Goal: Understand process/instructions

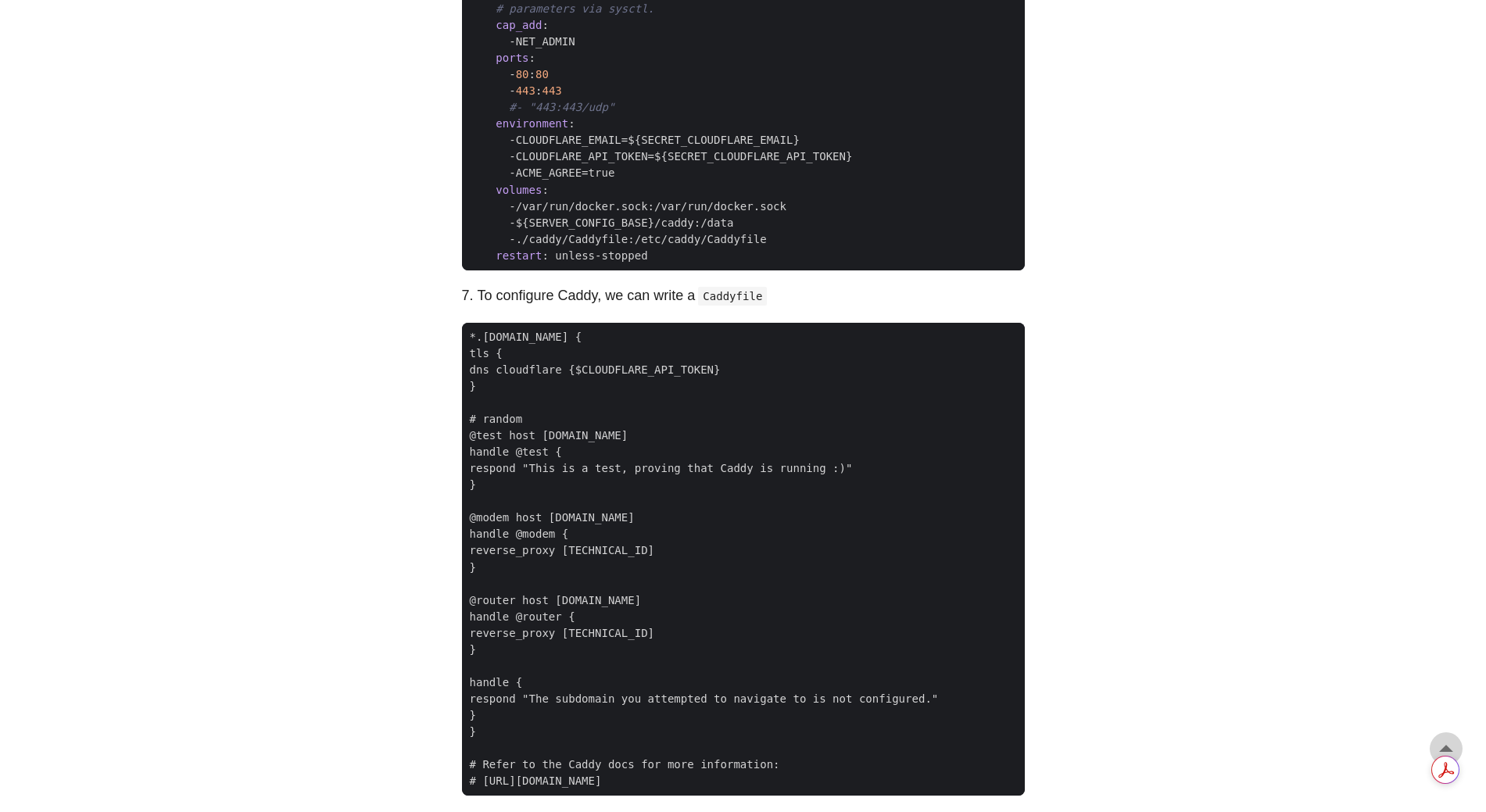
scroll to position [1106, 0]
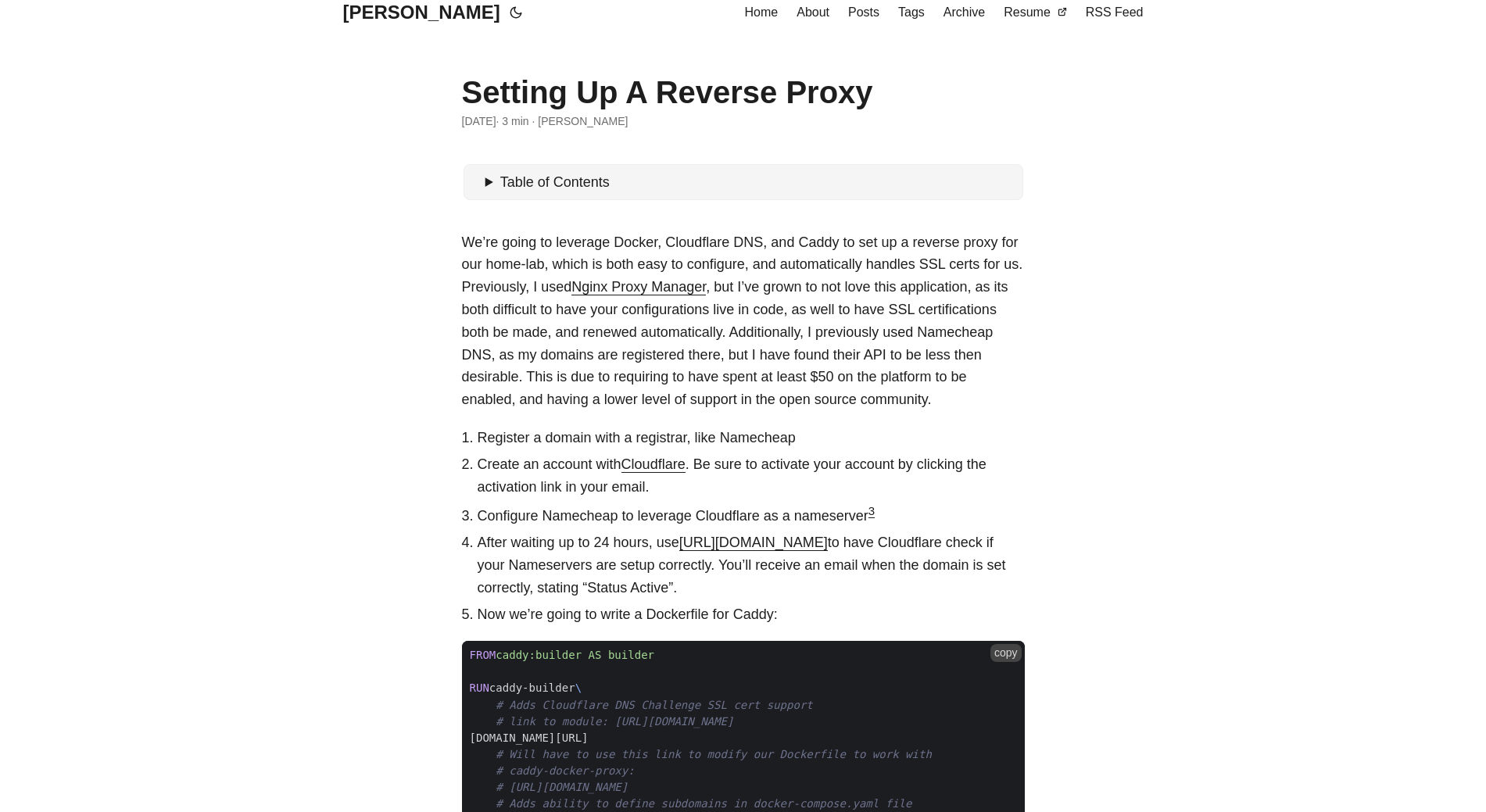
scroll to position [324, 0]
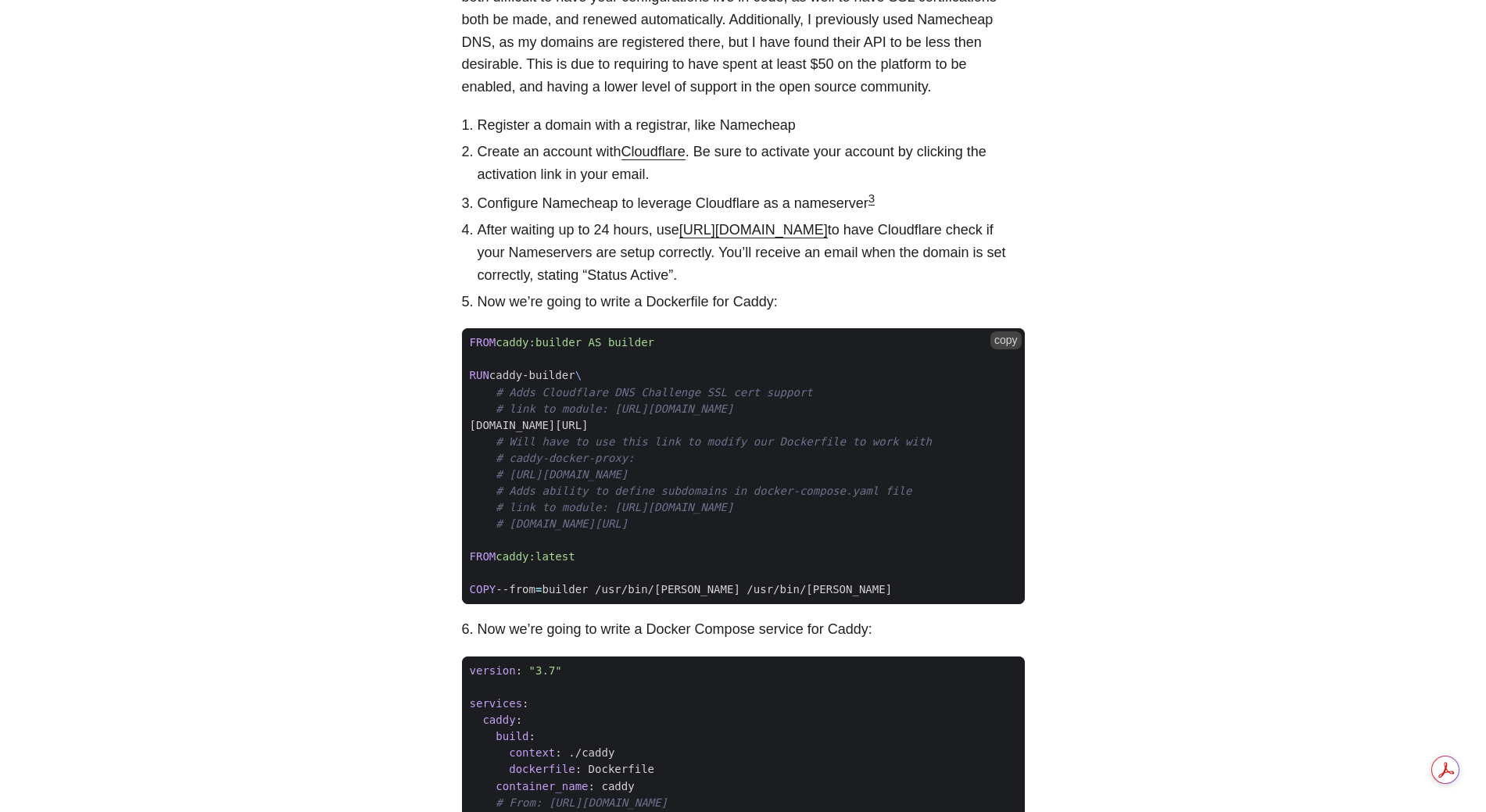
click at [1003, 343] on button "copy" at bounding box center [1006, 341] width 31 height 18
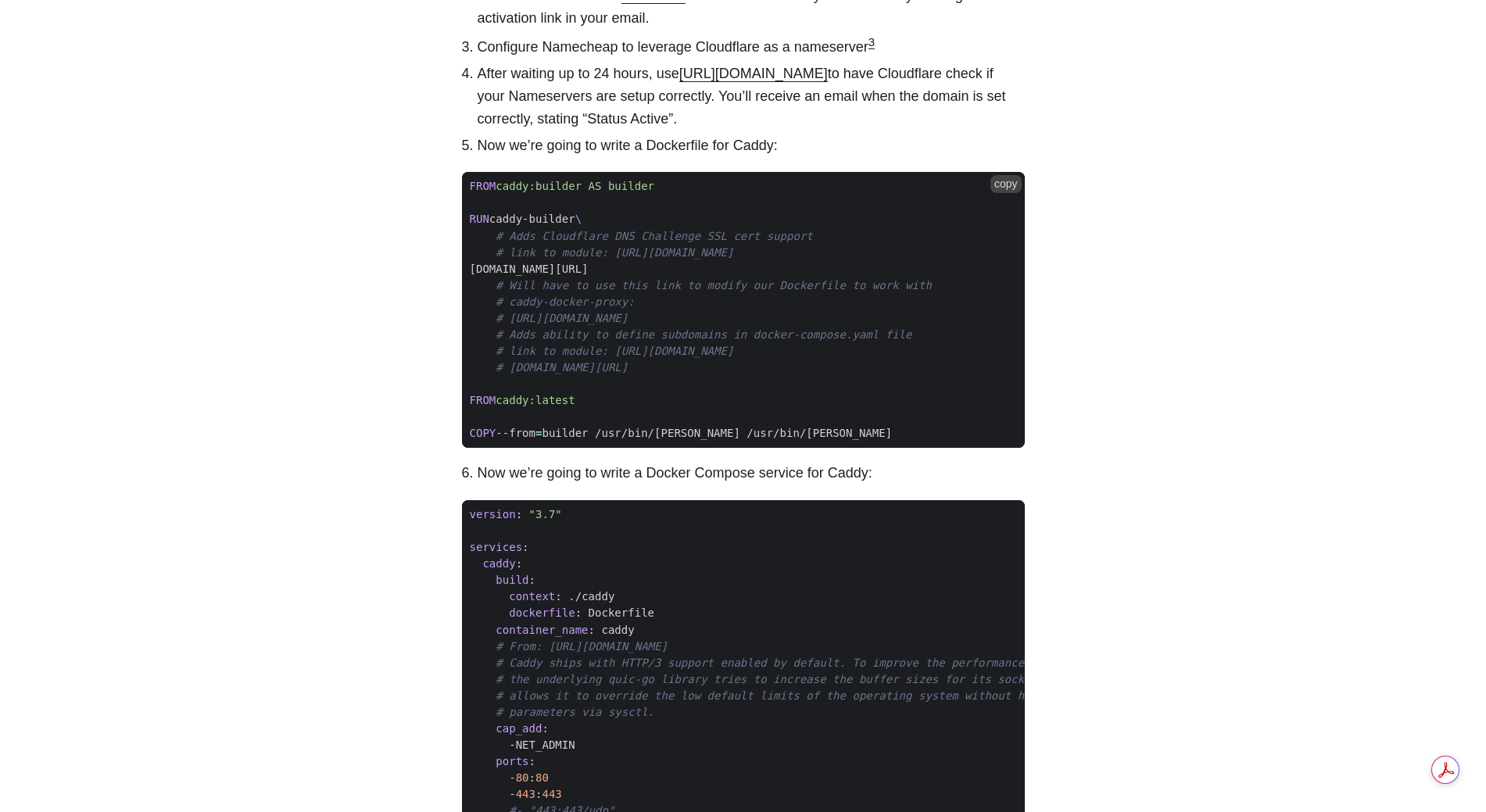
scroll to position [637, 0]
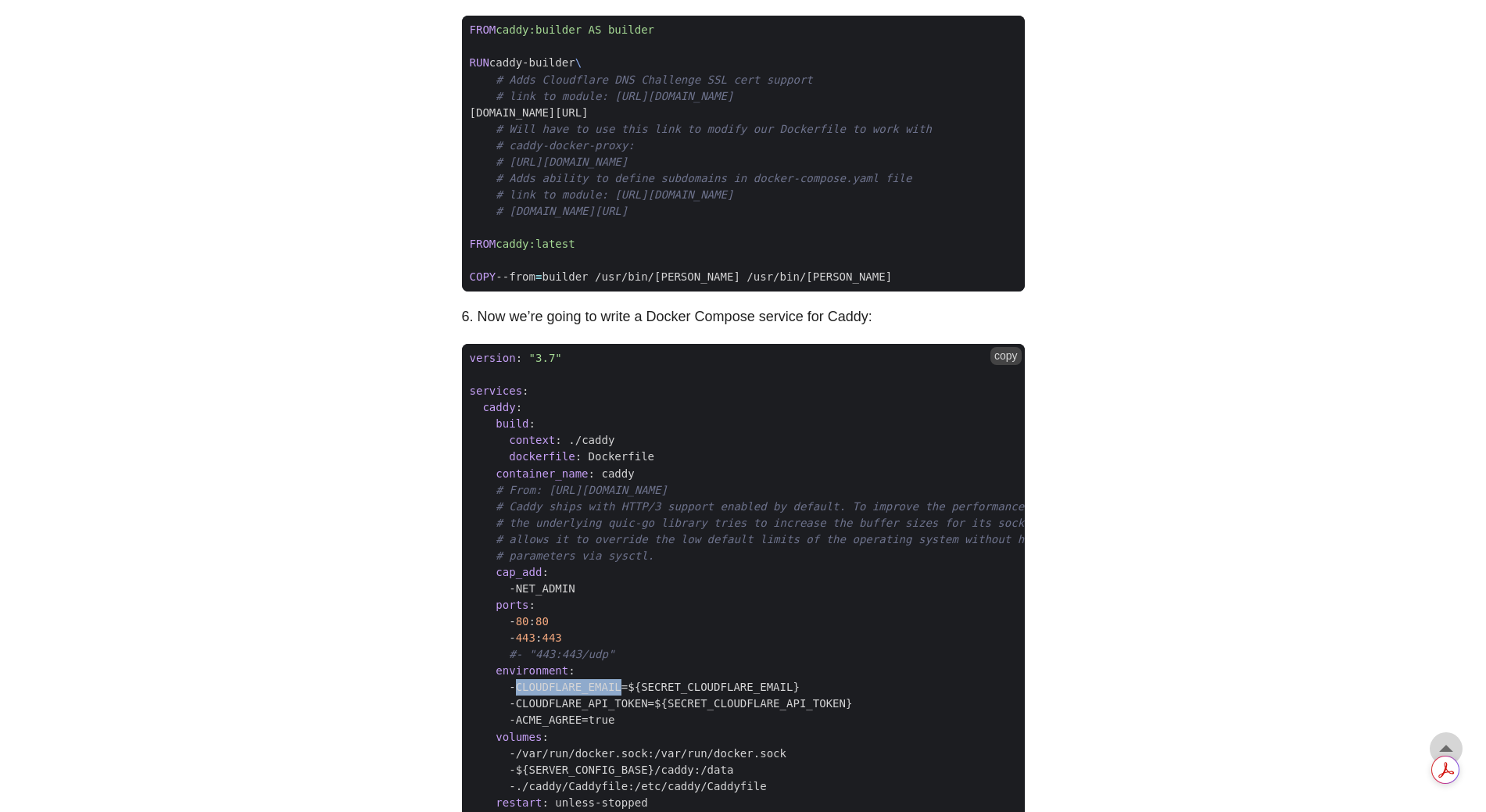
drag, startPoint x: 614, startPoint y: 692, endPoint x: 517, endPoint y: 689, distance: 97.0
click at [517, 689] on span "- CLOUDFLARE_EMAIL=${SECRET_CLOUDFLARE_EMAIL}" at bounding box center [634, 688] width 345 height 17
copy span "CLOUDFLARE_EMAIL"
click at [796, 593] on span "- NET_ADMIN" at bounding box center [839, 589] width 755 height 17
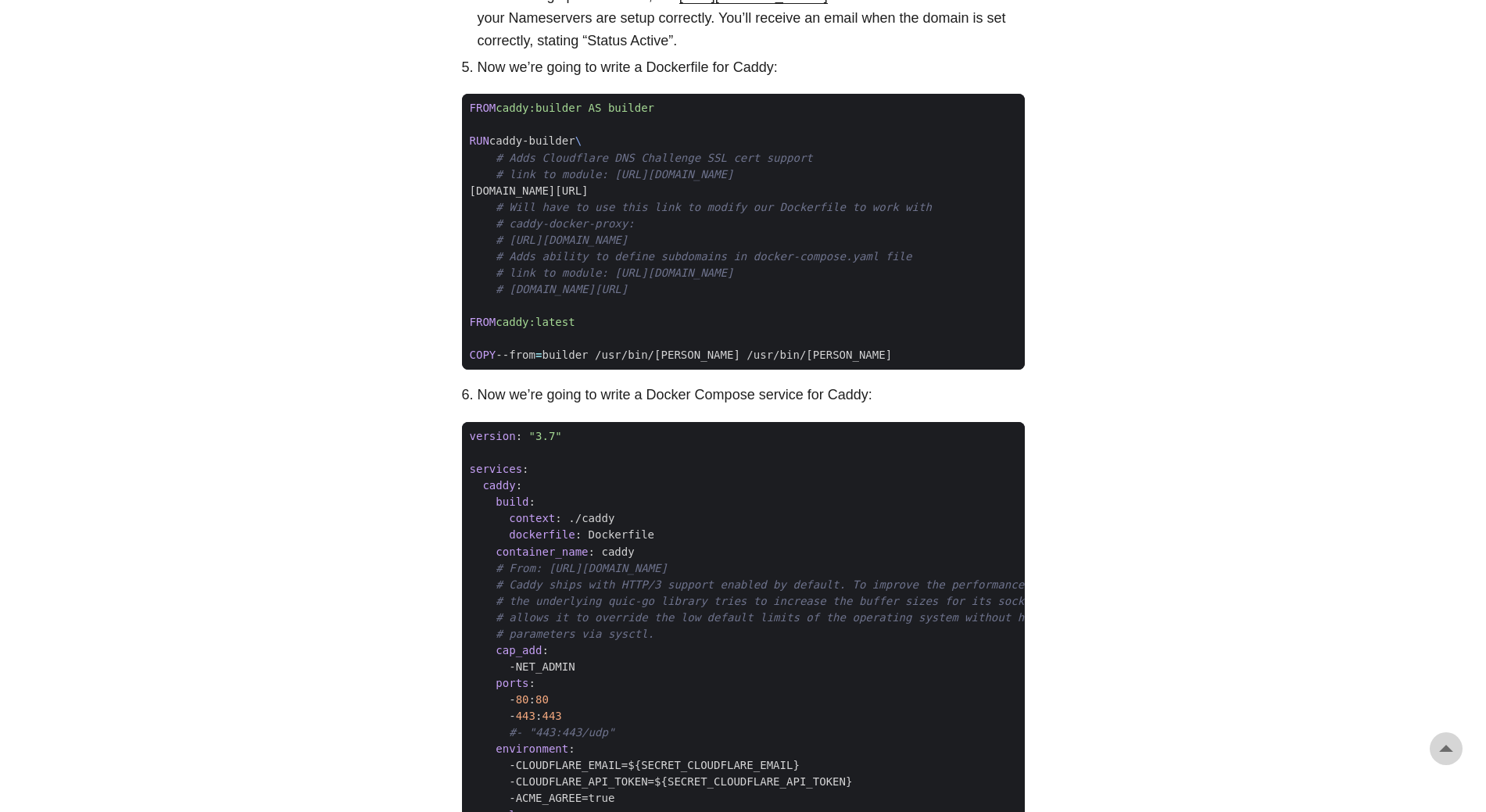
scroll to position [793, 0]
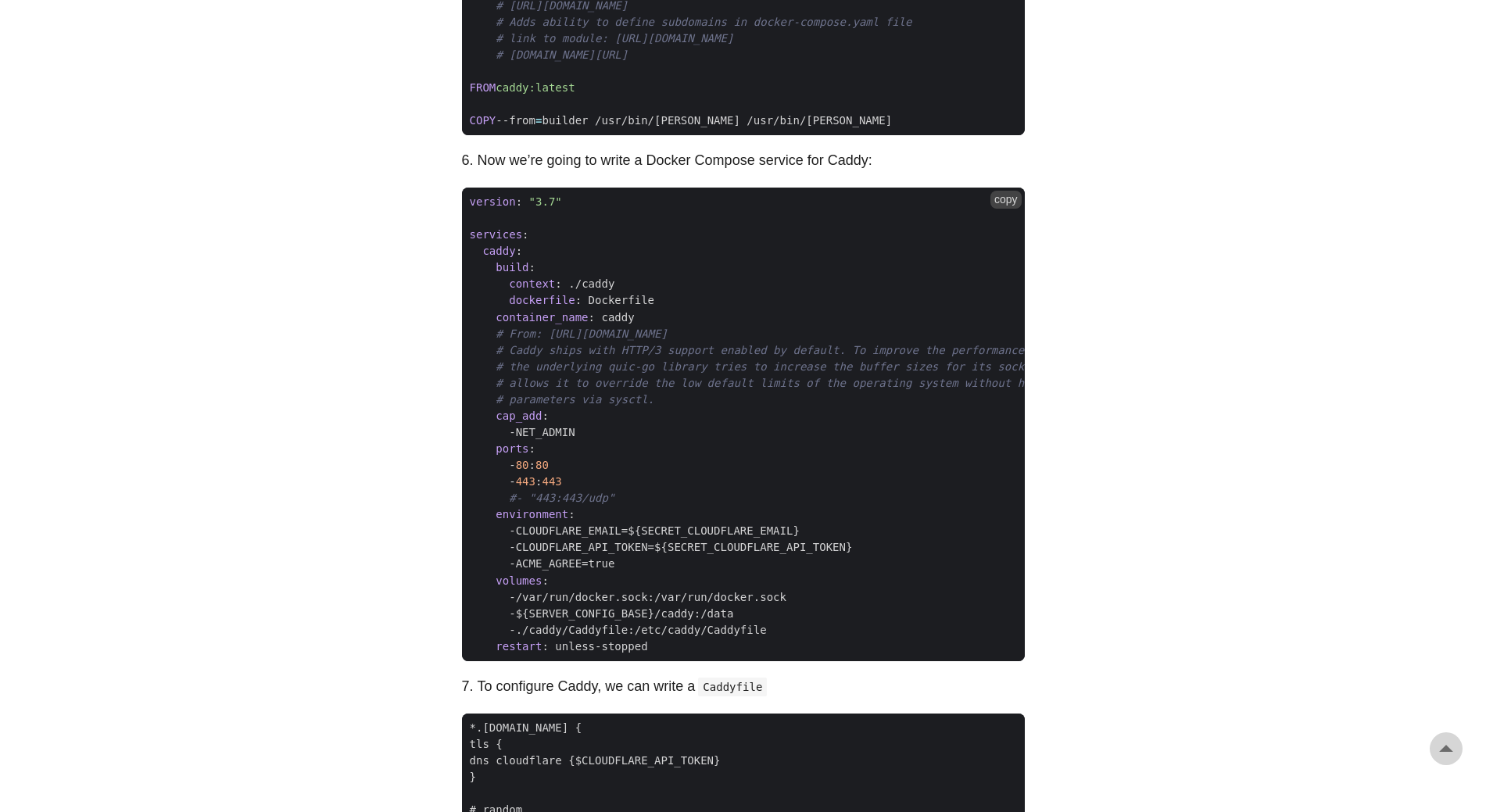
click at [1004, 195] on button "copy" at bounding box center [1006, 199] width 31 height 18
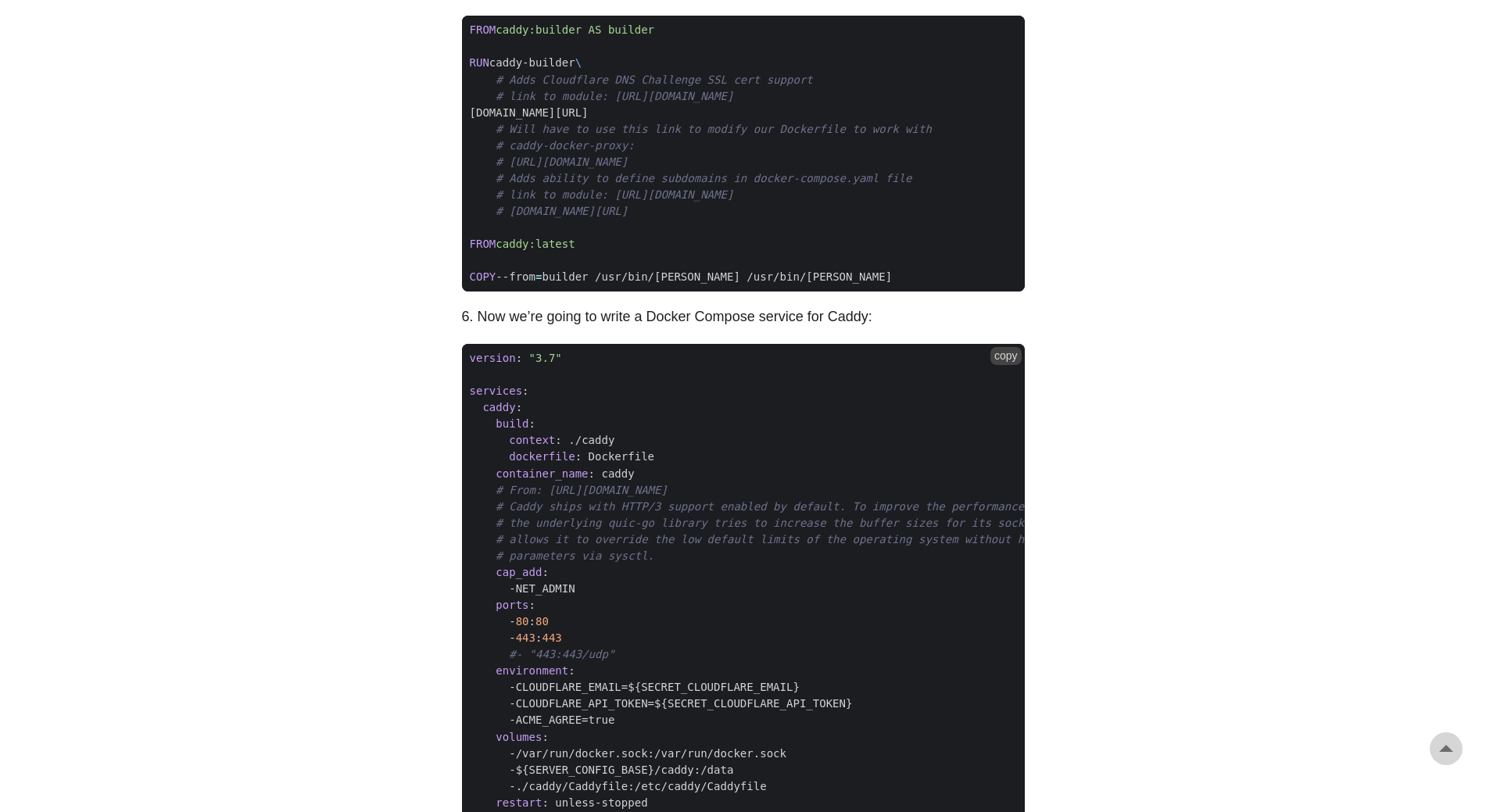
scroll to position [1106, 0]
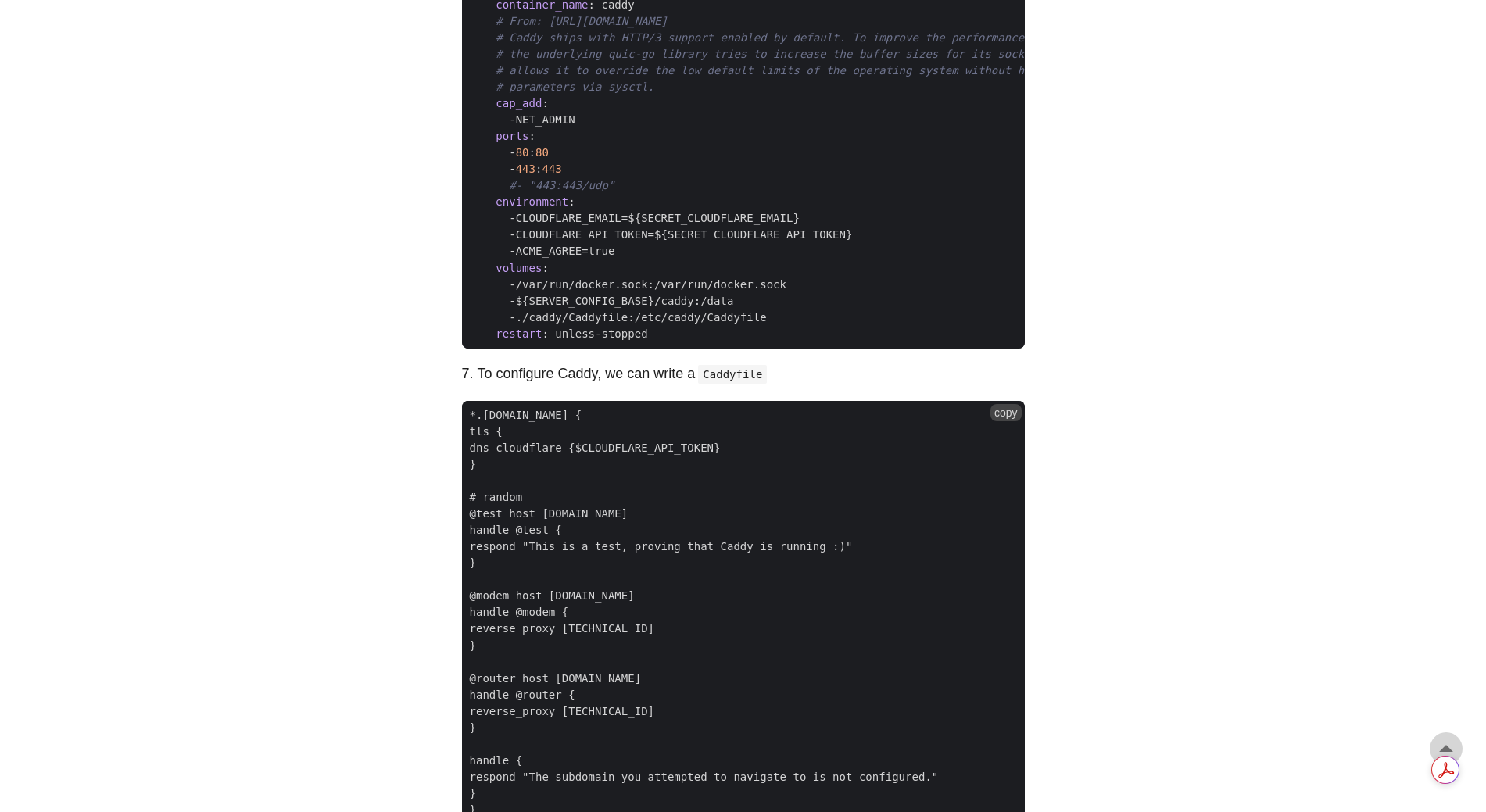
drag, startPoint x: 678, startPoint y: 471, endPoint x: 715, endPoint y: 466, distance: 37.3
click at [680, 471] on span "}" at bounding box center [743, 464] width 563 height 17
drag, startPoint x: 695, startPoint y: 458, endPoint x: 495, endPoint y: 456, distance: 200.0
click at [495, 456] on span "dns cloudflare {$CLOUDFLARE_API_TOKEN}" at bounding box center [595, 448] width 266 height 17
copy span "dns cloudflare {$CLOUDFLARE_API_TOKEN}"
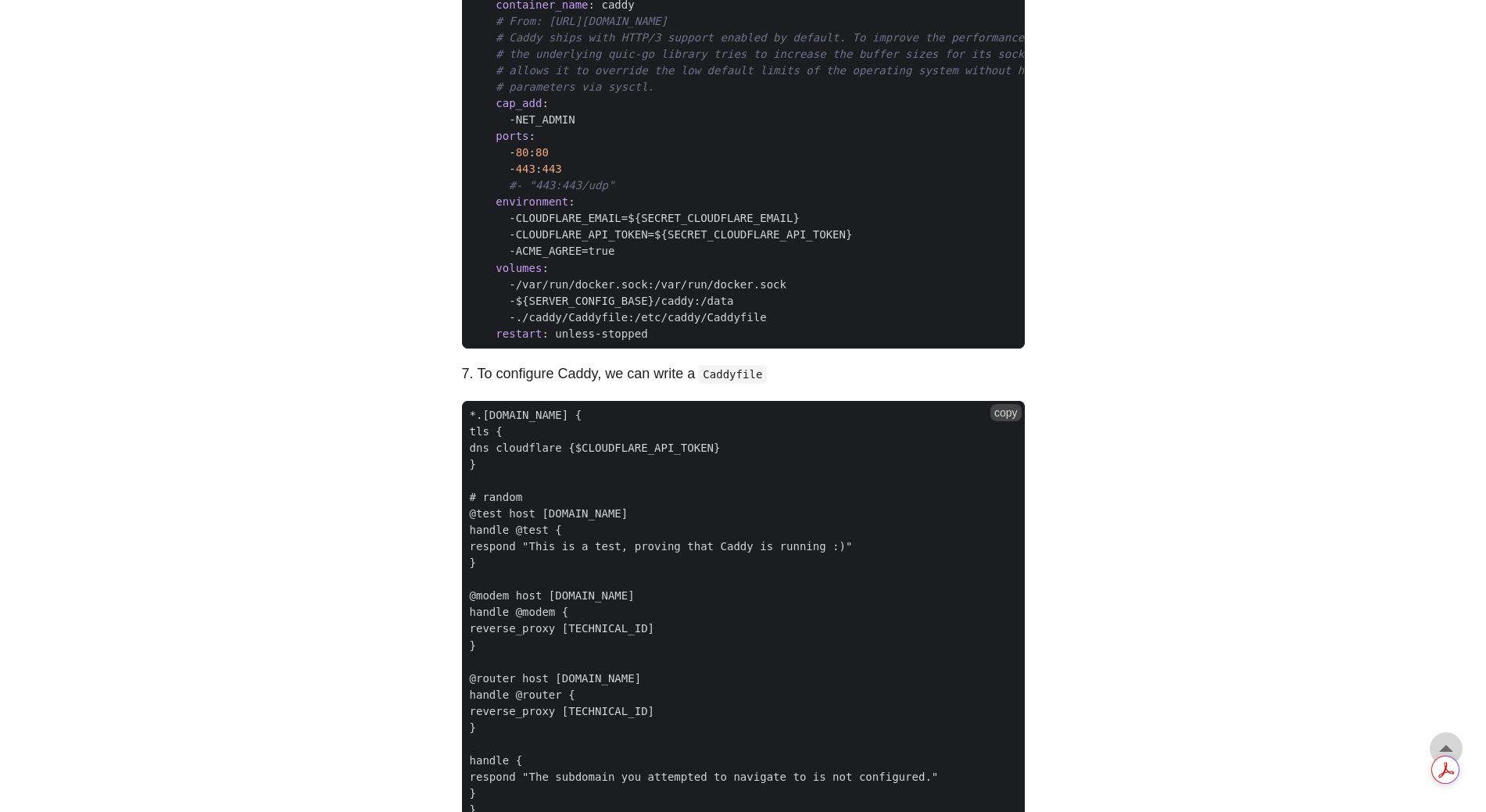
click at [888, 597] on span "@modem host [DOMAIN_NAME]" at bounding box center [743, 596] width 563 height 17
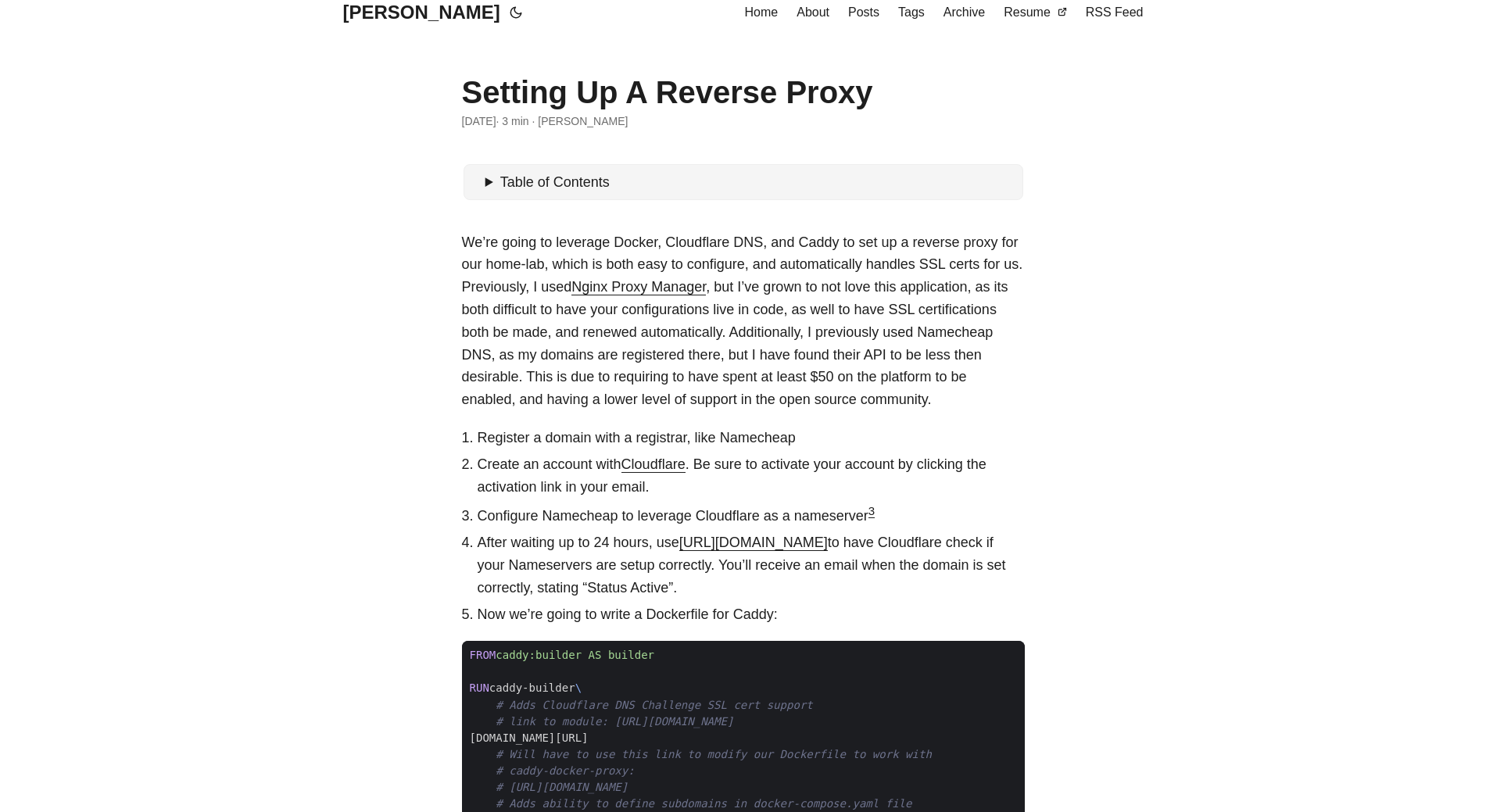
scroll to position [0, 0]
